Goal: Information Seeking & Learning: Learn about a topic

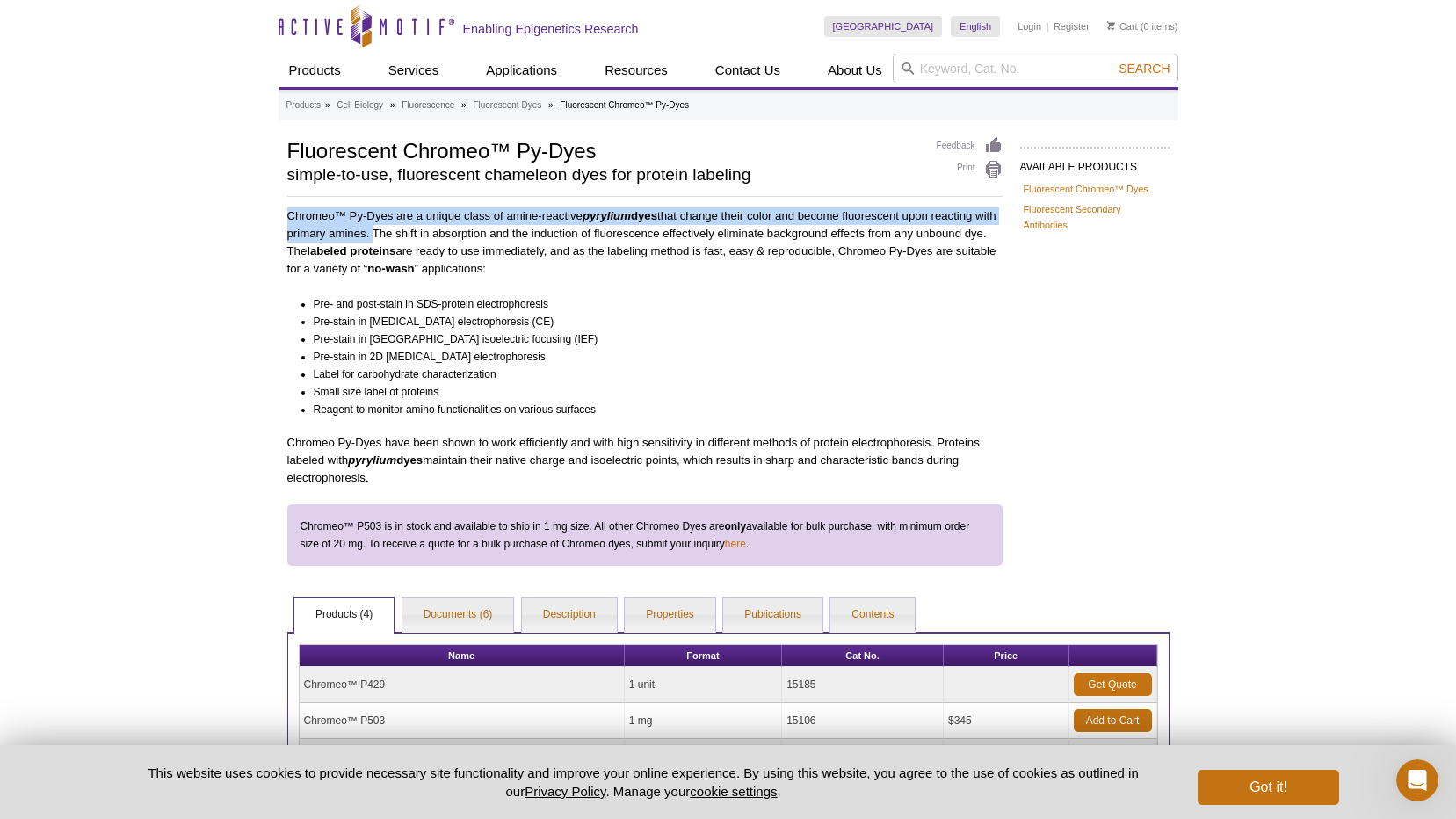
drag, startPoint x: 289, startPoint y: 213, endPoint x: 394, endPoint y: 234, distance: 107.1
click at [394, 234] on p "Chromeo™ Py-Dyes are a unique class of amine-reactive pyrylium dyes that change…" at bounding box center [645, 243] width 715 height 70
drag, startPoint x: 394, startPoint y: 234, endPoint x: 379, endPoint y: 235, distance: 15.0
copy p "Chromeo™ Py-Dyes are a unique class of amine-reactive pyrylium dyes that change…"
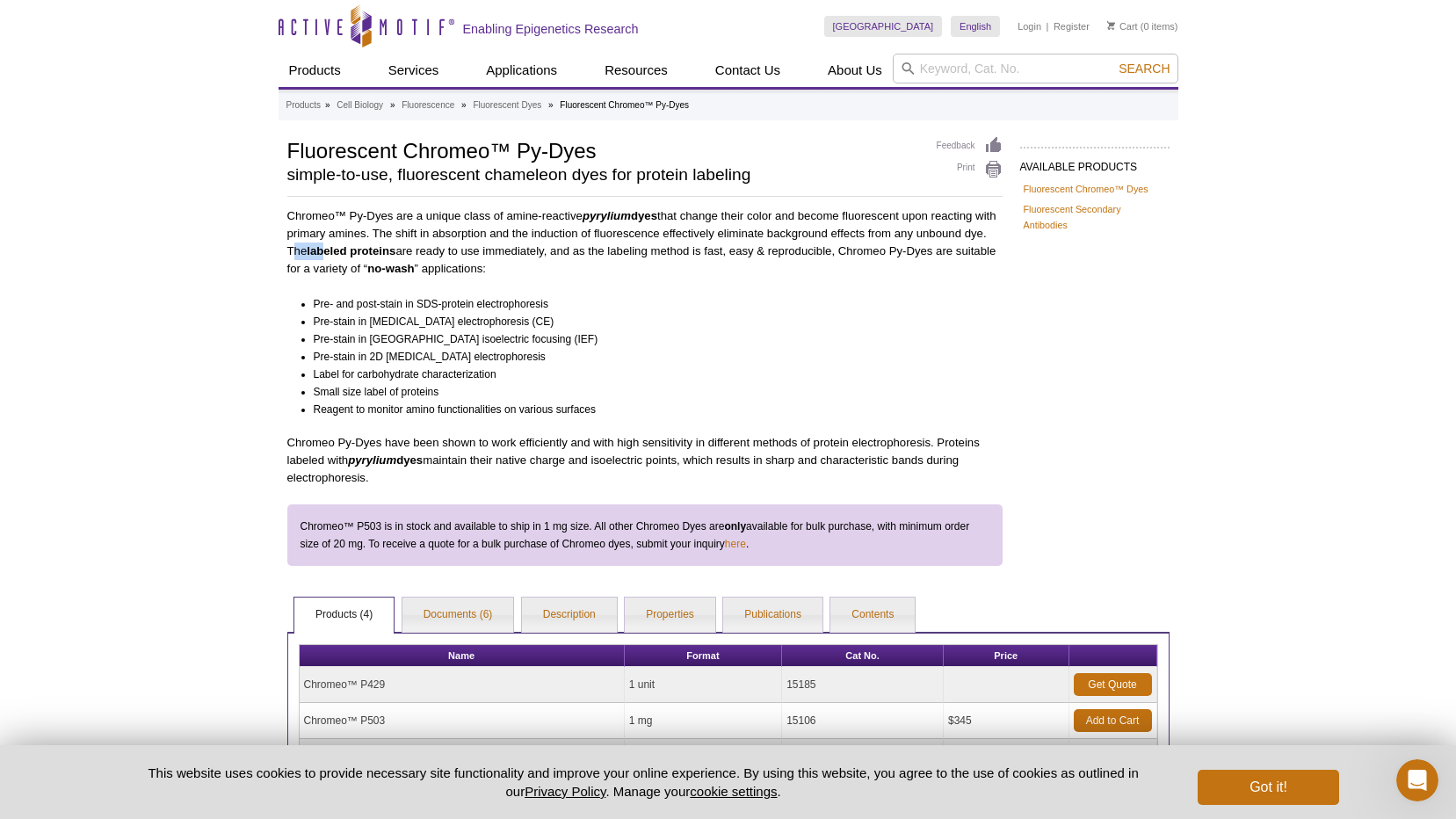
drag, startPoint x: 313, startPoint y: 251, endPoint x: 350, endPoint y: 252, distance: 37.0
click at [350, 252] on p "Chromeo™ Py-Dyes are a unique class of amine-reactive pyrylium dyes that change…" at bounding box center [645, 243] width 715 height 70
click at [484, 255] on p "Chromeo™ Py-Dyes are a unique class of amine-reactive pyrylium dyes that change…" at bounding box center [645, 243] width 715 height 70
drag, startPoint x: 314, startPoint y: 247, endPoint x: 531, endPoint y: 253, distance: 217.1
click at [531, 253] on p "Chromeo™ Py-Dyes are a unique class of amine-reactive pyrylium dyes that change…" at bounding box center [645, 243] width 715 height 70
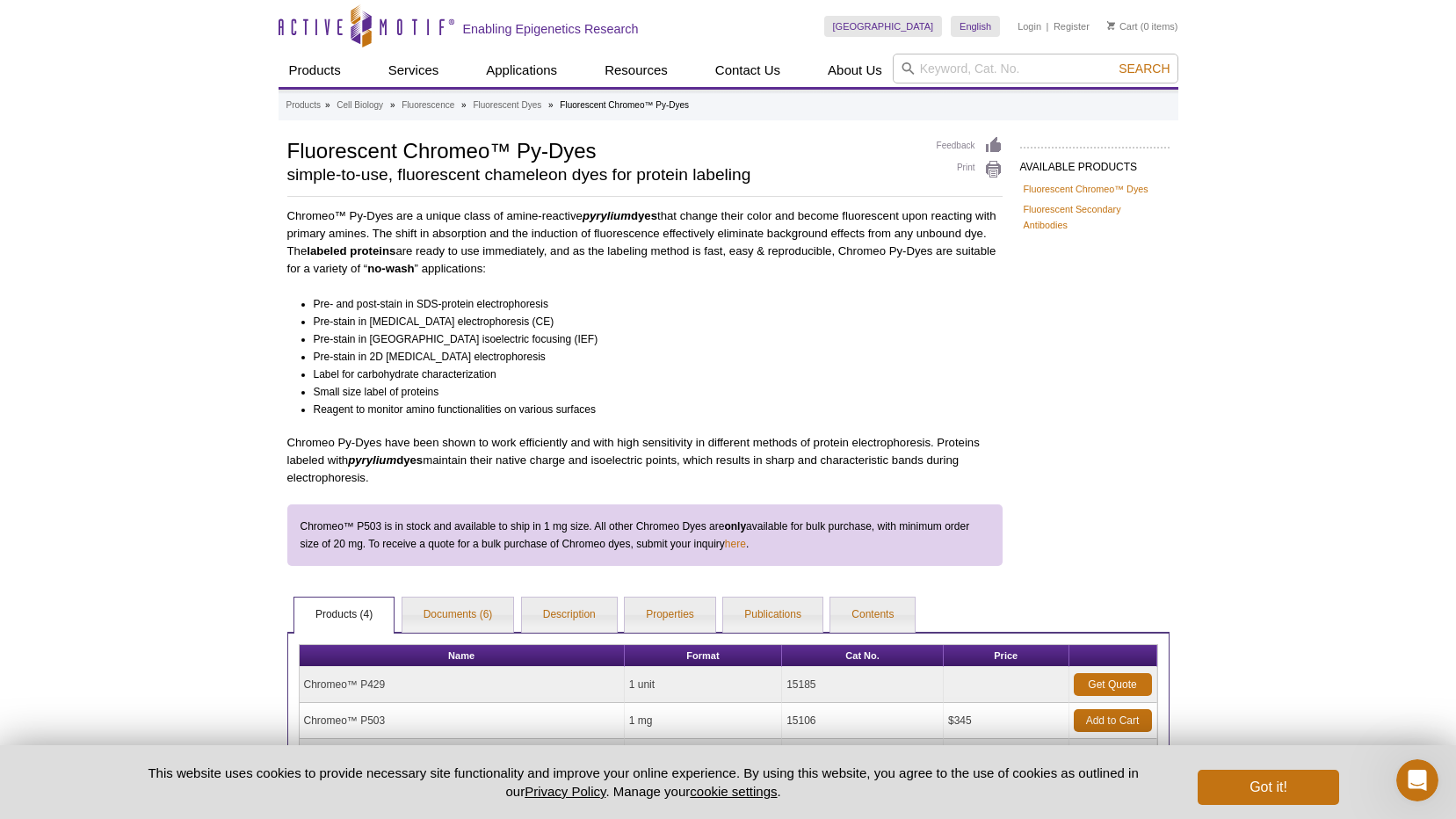
drag, startPoint x: 531, startPoint y: 253, endPoint x: 545, endPoint y: 273, distance: 24.4
click at [545, 273] on p "Chromeo™ Py-Dyes are a unique class of amine-reactive pyrylium dyes that change…" at bounding box center [645, 243] width 715 height 70
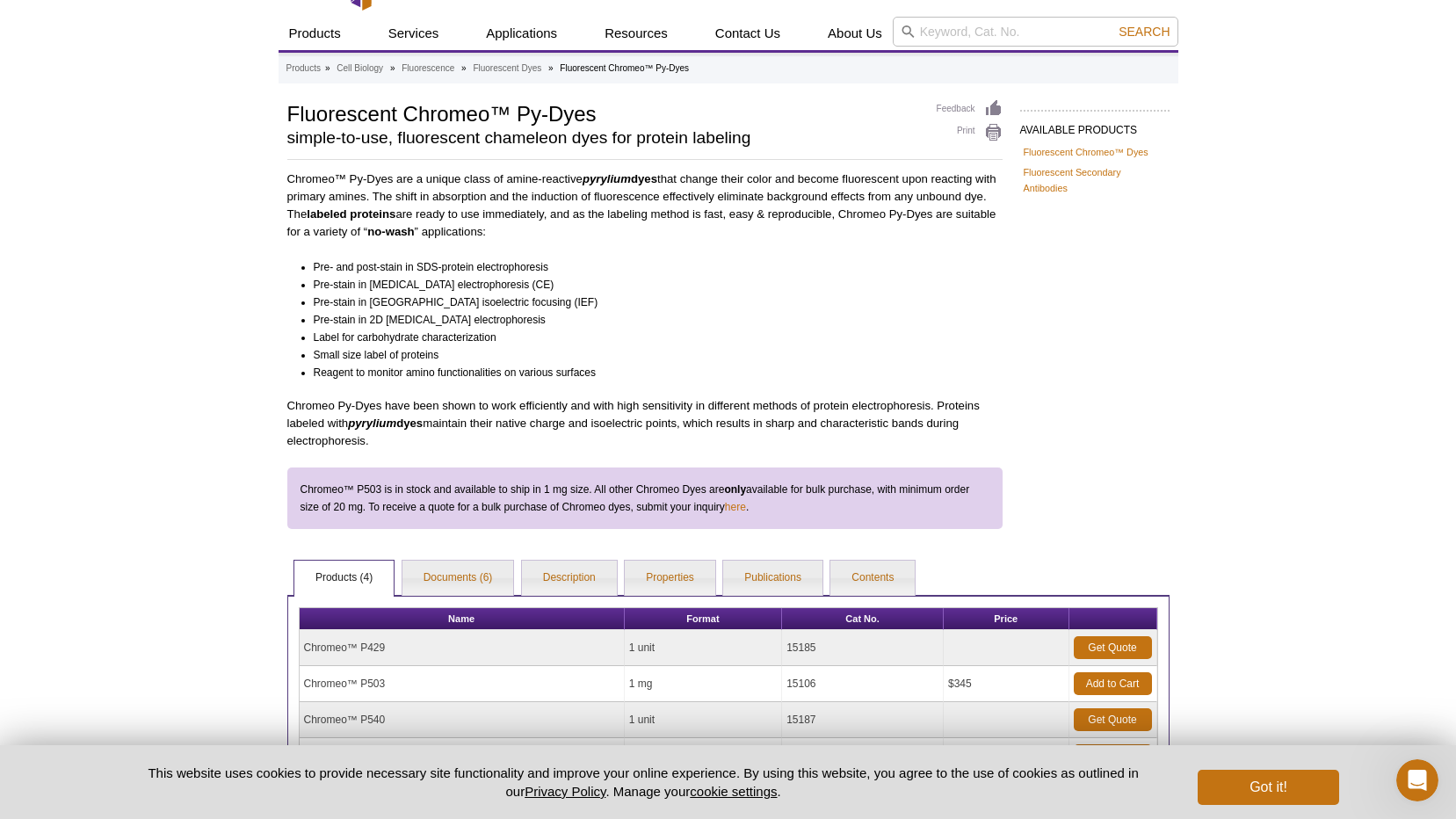
scroll to position [213, 0]
